Goal: Transaction & Acquisition: Subscribe to service/newsletter

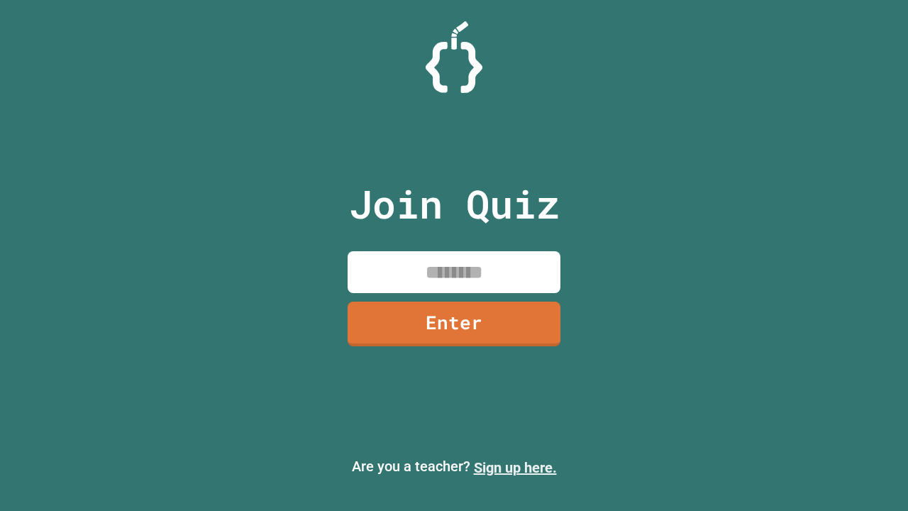
click at [515, 467] on link "Sign up here." at bounding box center [515, 467] width 83 height 17
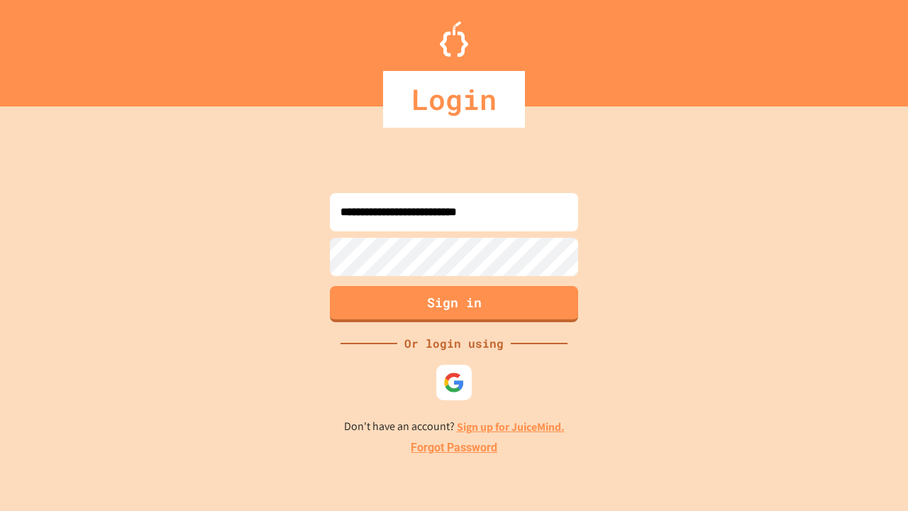
type input "**********"
